Goal: Navigation & Orientation: Understand site structure

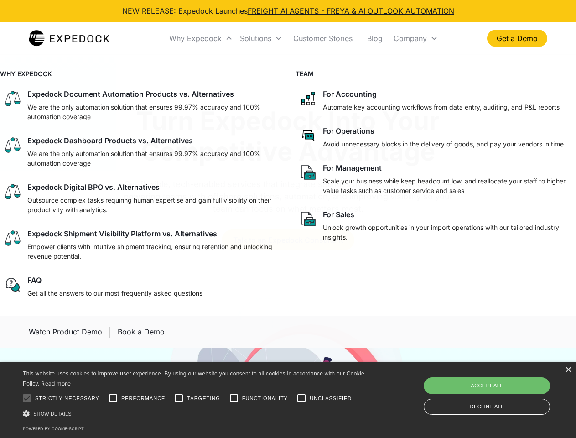
click at [201, 38] on div "Why Expedock" at bounding box center [195, 38] width 52 height 9
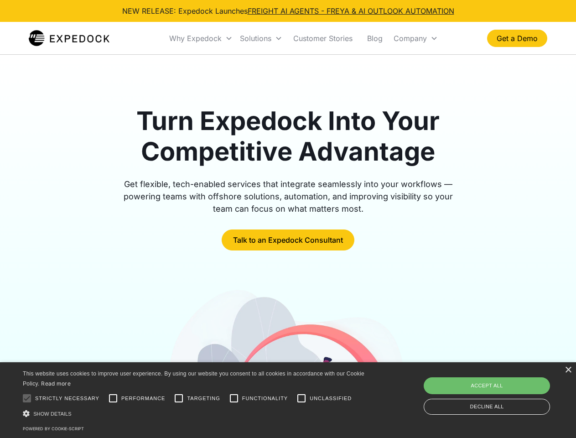
click at [261, 38] on div "Solutions" at bounding box center [255, 38] width 31 height 9
click at [416, 38] on div "Company" at bounding box center [410, 38] width 33 height 9
click at [27, 398] on div at bounding box center [27, 398] width 18 height 18
click at [113, 398] on input "Performance" at bounding box center [113, 398] width 18 height 18
checkbox input "true"
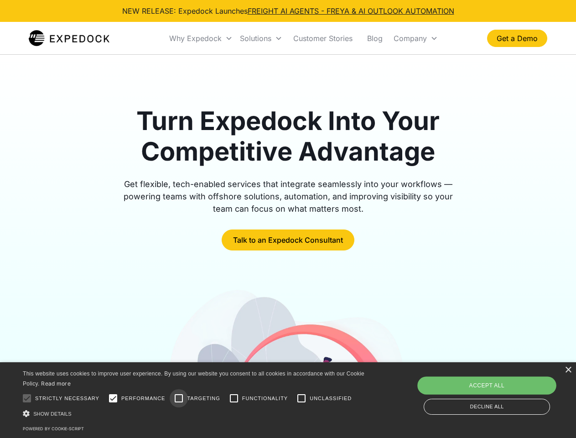
click at [179, 398] on input "Targeting" at bounding box center [179, 398] width 18 height 18
checkbox input "true"
click at [234, 398] on input "Functionality" at bounding box center [234, 398] width 18 height 18
checkbox input "true"
click at [302, 398] on input "Unclassified" at bounding box center [301, 398] width 18 height 18
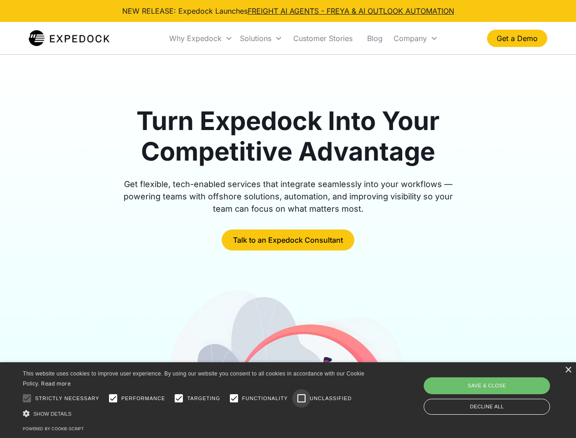
checkbox input "true"
click at [195, 413] on div "Show details Hide details" at bounding box center [195, 414] width 345 height 10
